Goal: Navigation & Orientation: Understand site structure

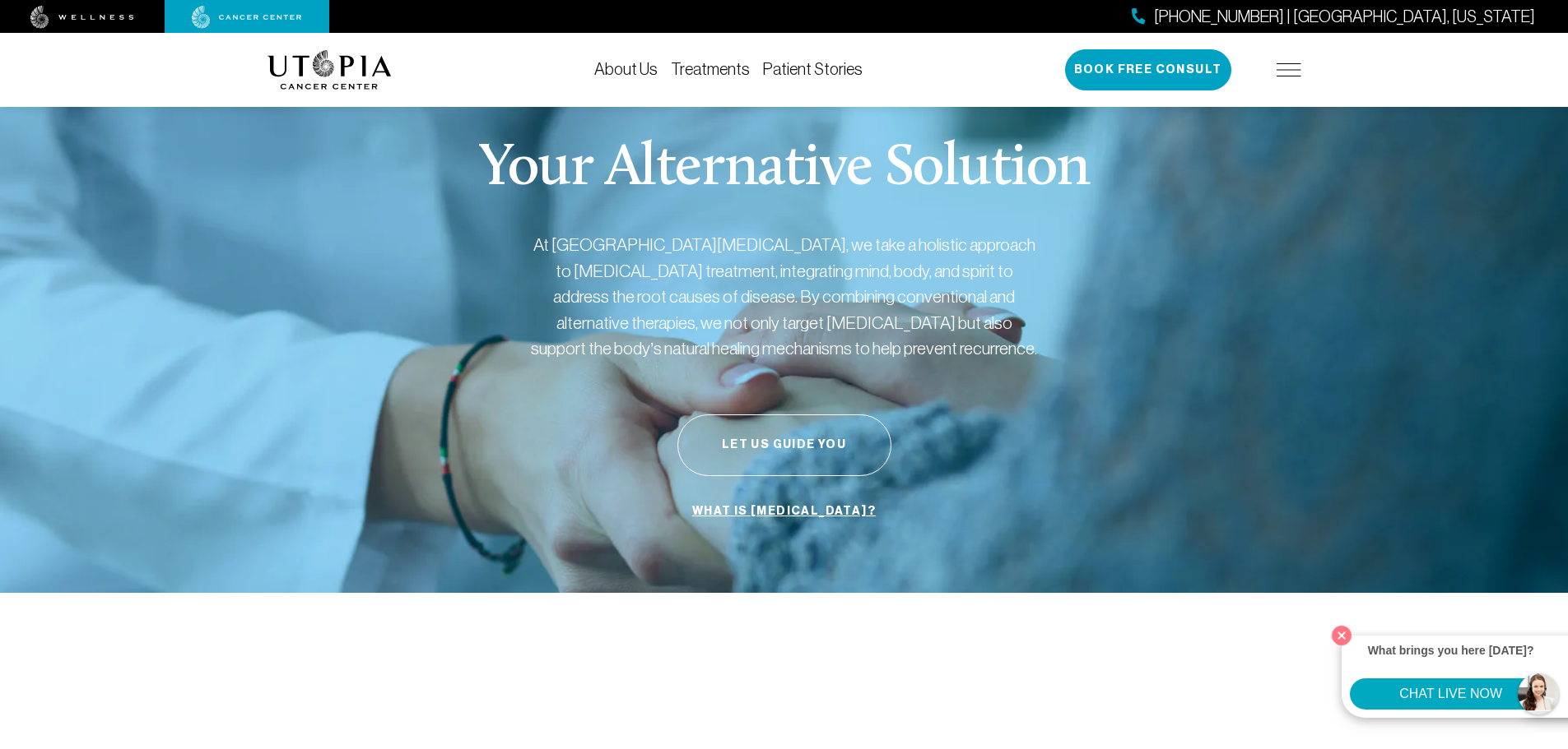
click at [640, 69] on link "About Us" at bounding box center [625, 68] width 63 height 18
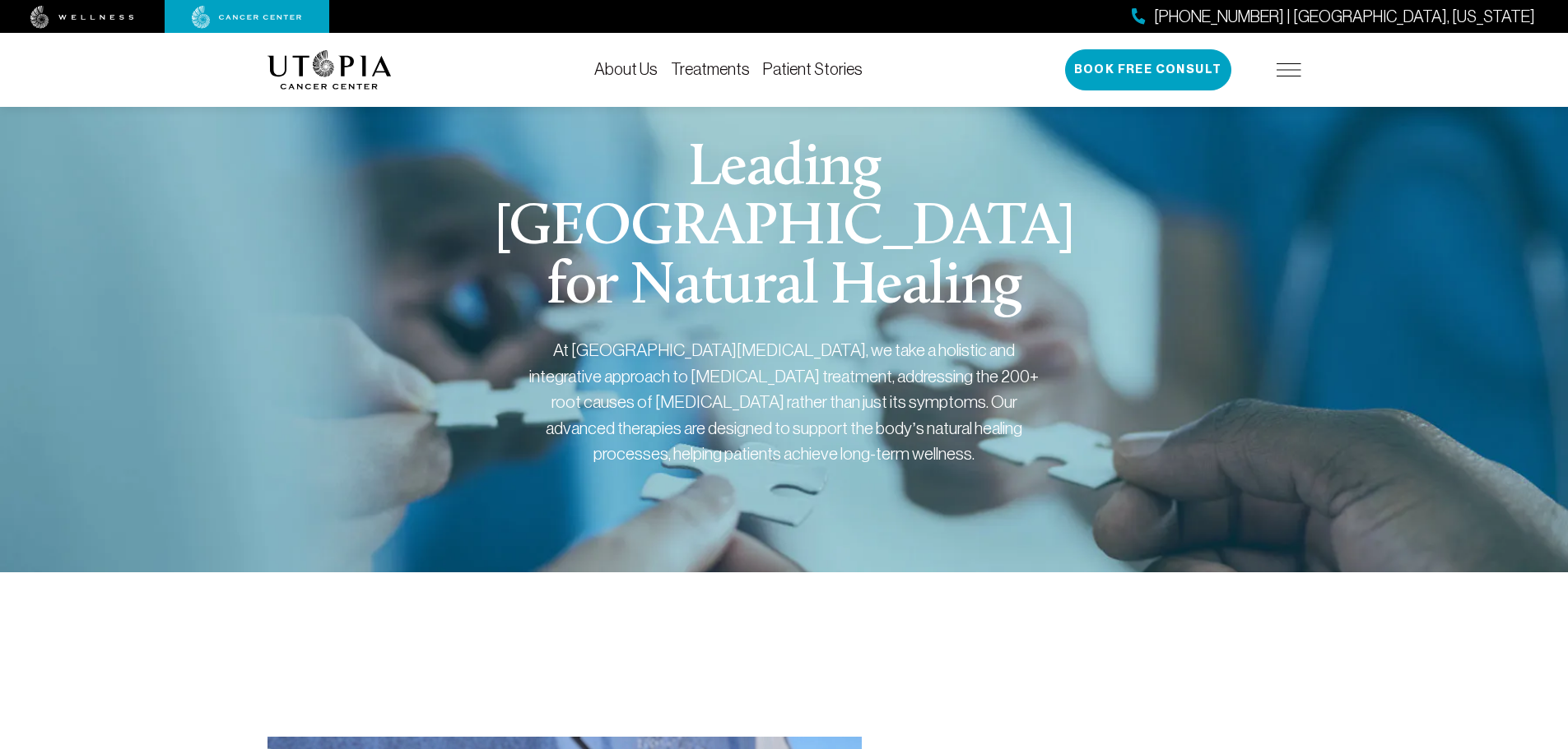
click at [715, 66] on link "Treatments" at bounding box center [710, 68] width 79 height 18
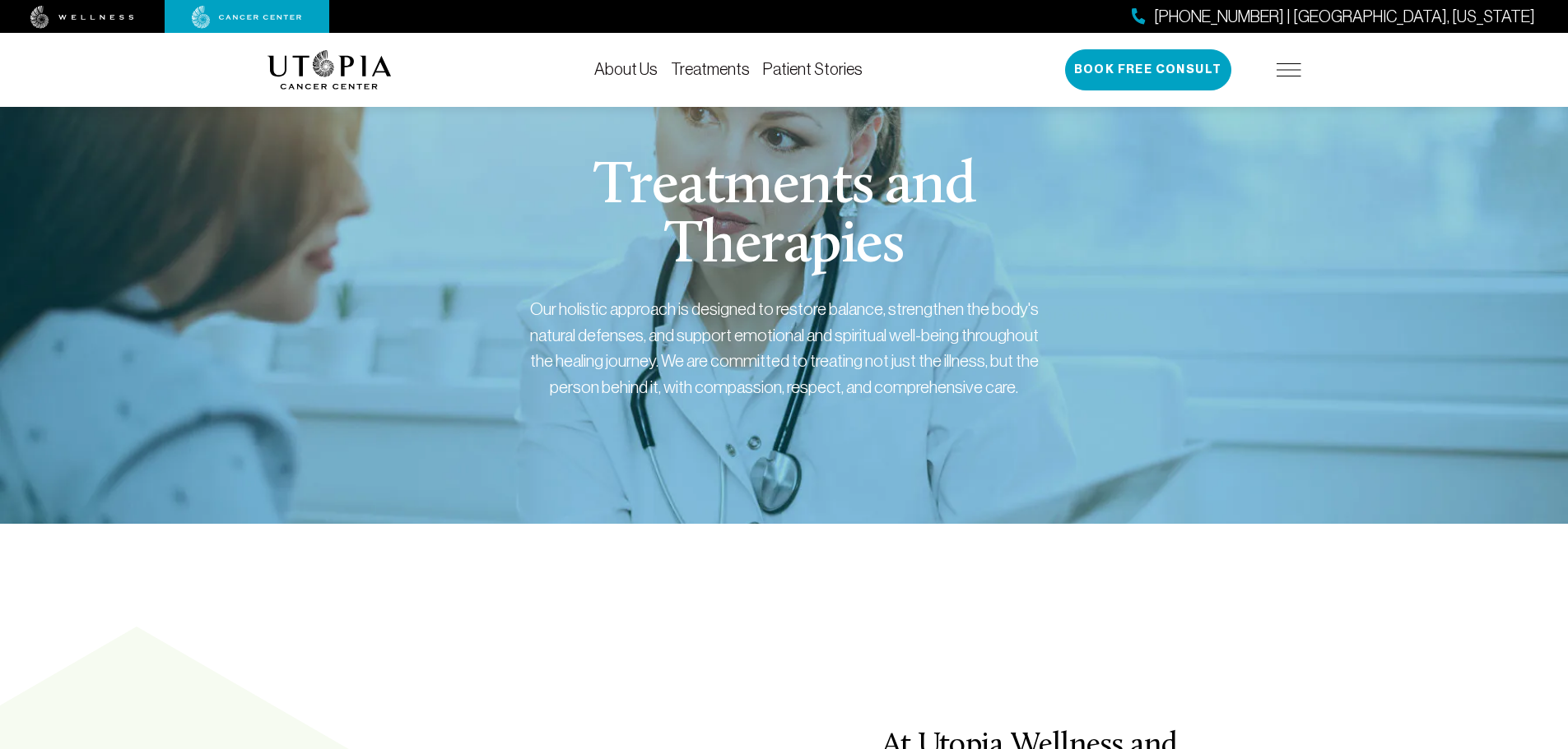
click at [810, 69] on link "Patient Stories" at bounding box center [812, 68] width 99 height 18
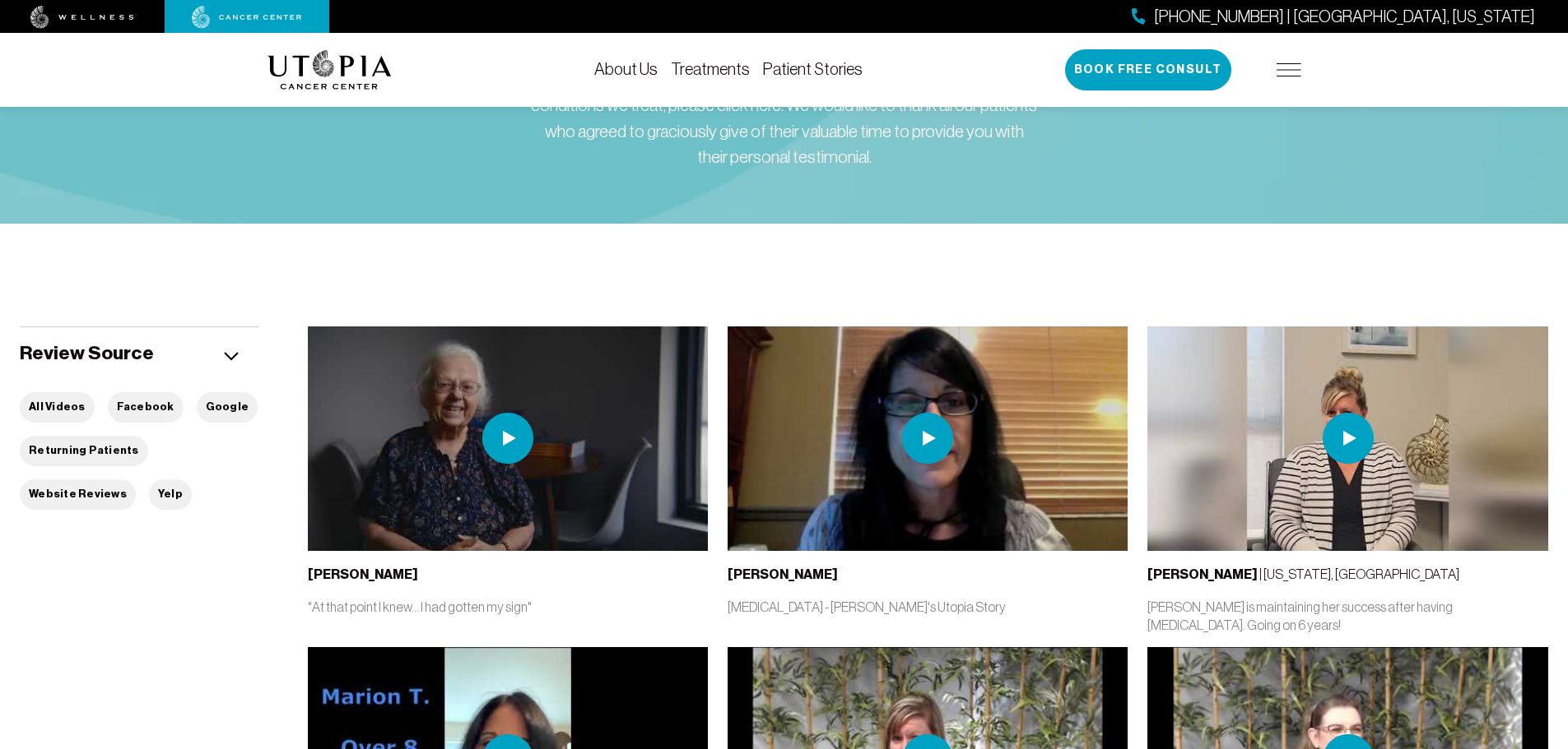
scroll to position [240, 0]
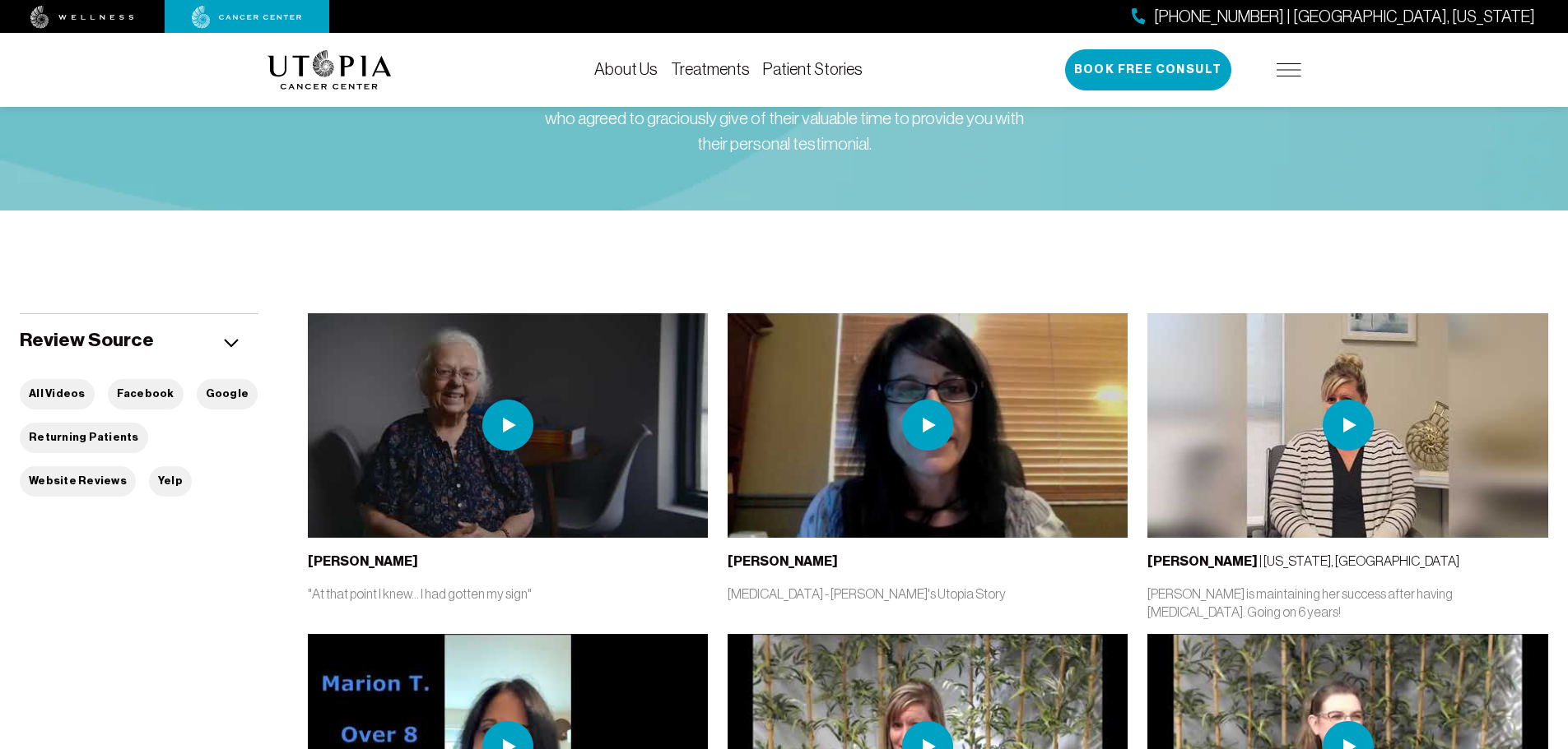
click at [1293, 70] on img at bounding box center [1289, 70] width 25 height 13
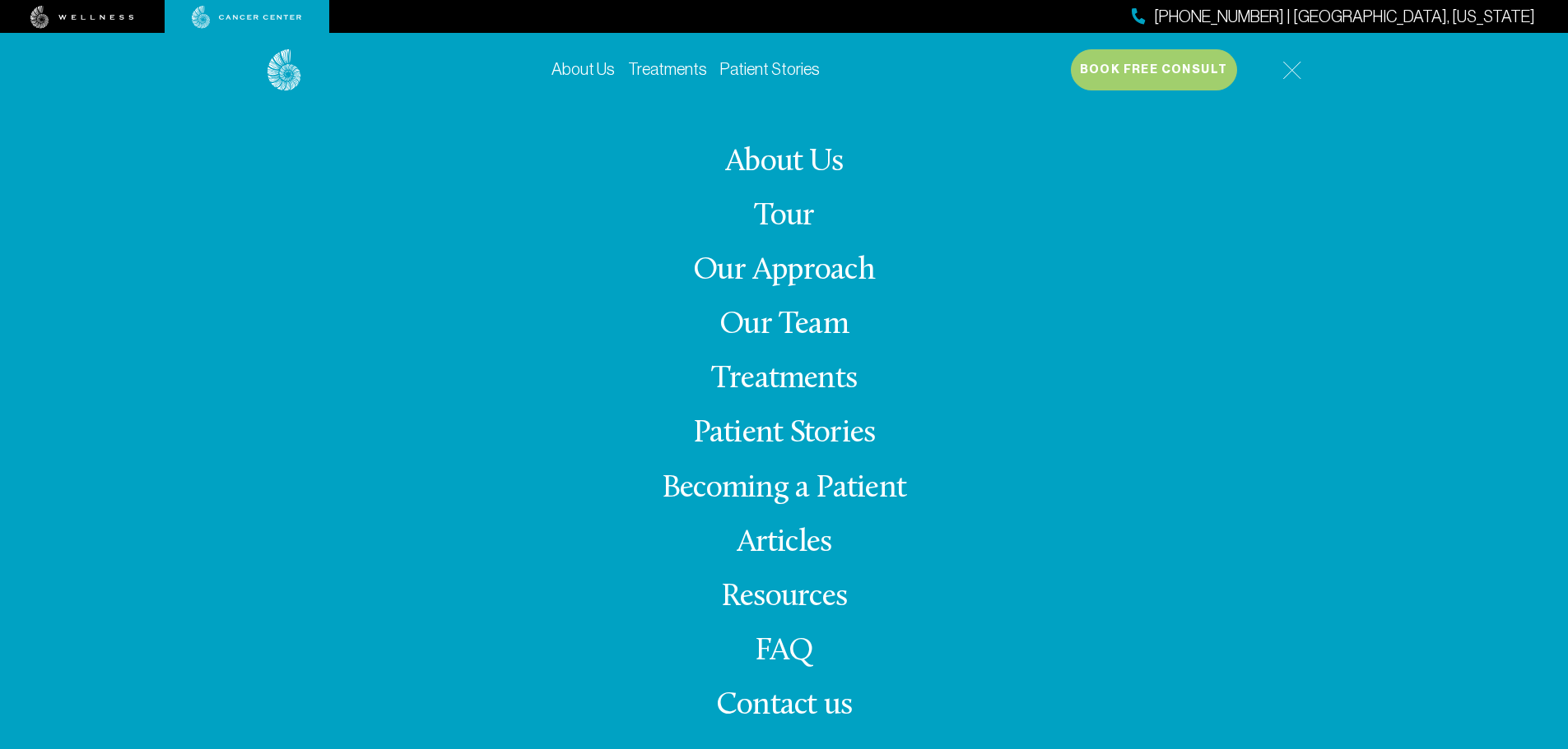
scroll to position [5856, 0]
click at [578, 71] on link "About Us" at bounding box center [583, 68] width 63 height 18
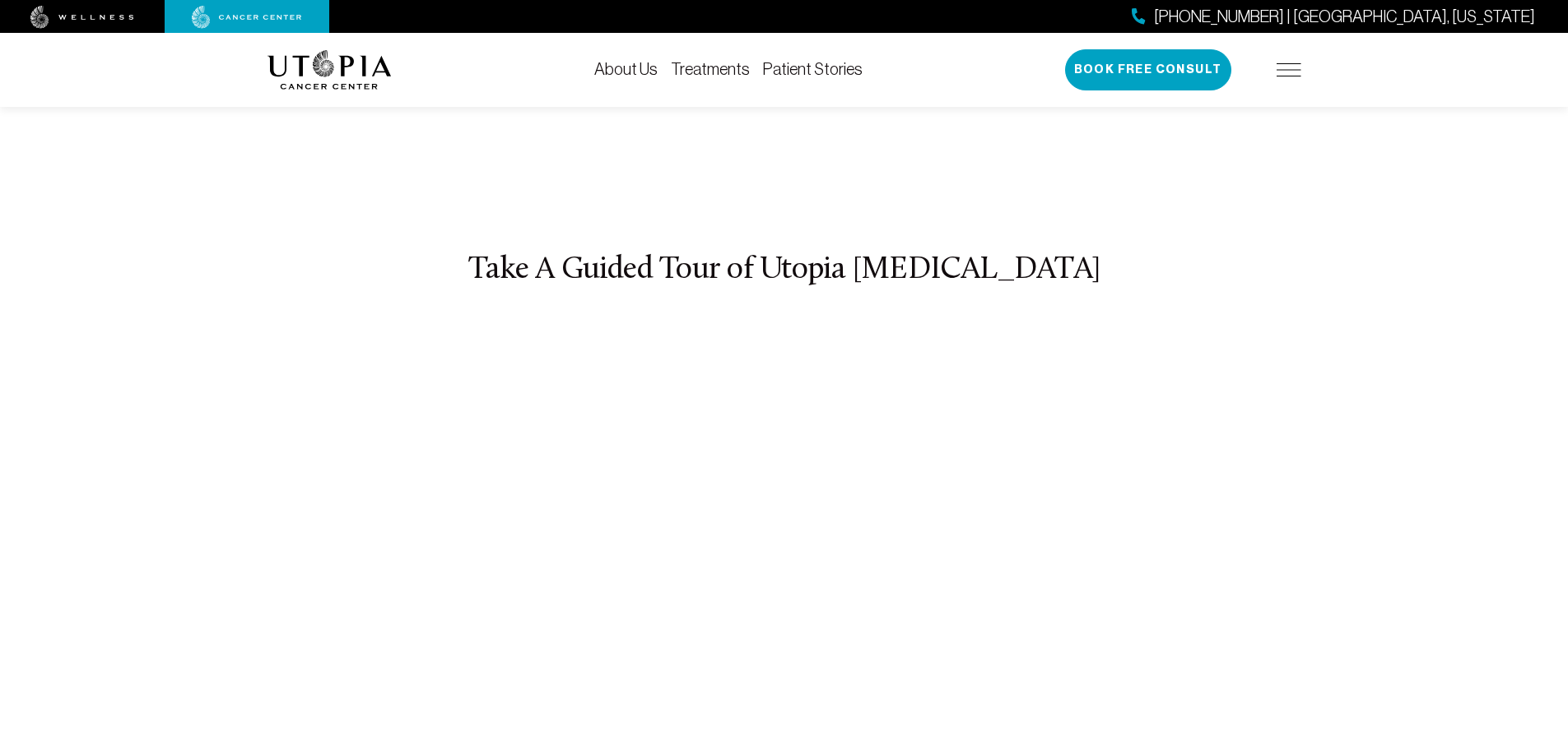
scroll to position [6075, 0]
